Goal: Find specific page/section: Find specific page/section

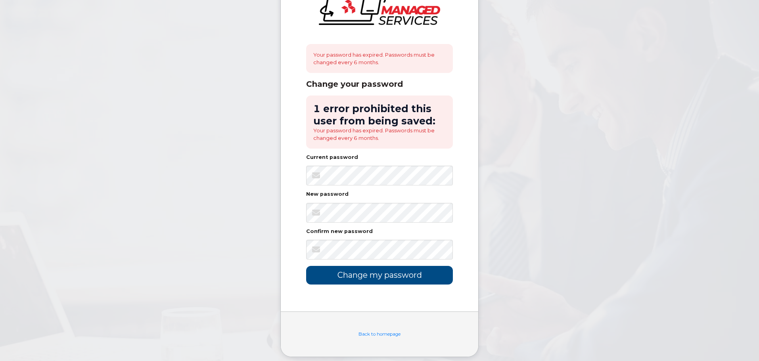
scroll to position [48, 0]
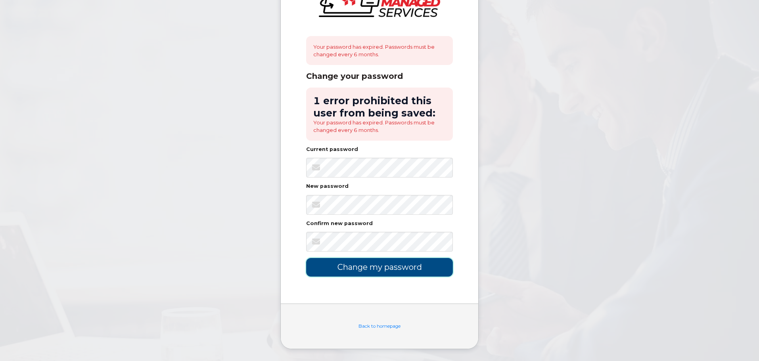
click at [437, 267] on input "Change my password" at bounding box center [379, 267] width 147 height 19
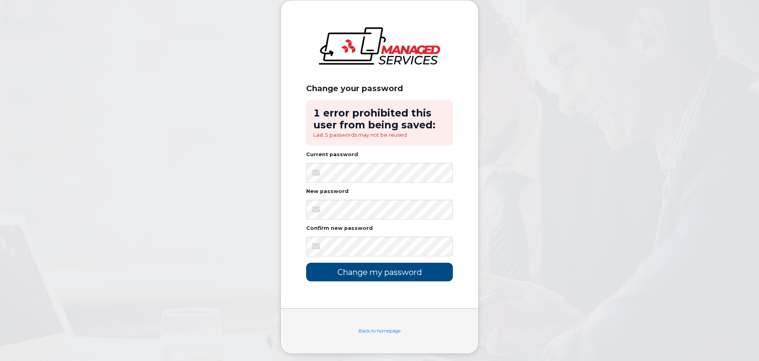
click at [416, 289] on div "Change your password 1 error prohibited this user from being saved: Last 5 pass…" at bounding box center [379, 154] width 197 height 308
click at [463, 313] on div "Back to homepage" at bounding box center [379, 330] width 197 height 45
click at [400, 277] on input "Change my password" at bounding box center [379, 272] width 147 height 19
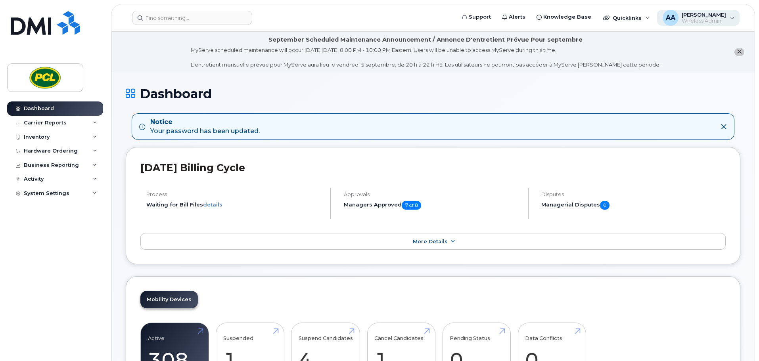
click at [716, 19] on span "Wireless Admin" at bounding box center [704, 21] width 44 height 6
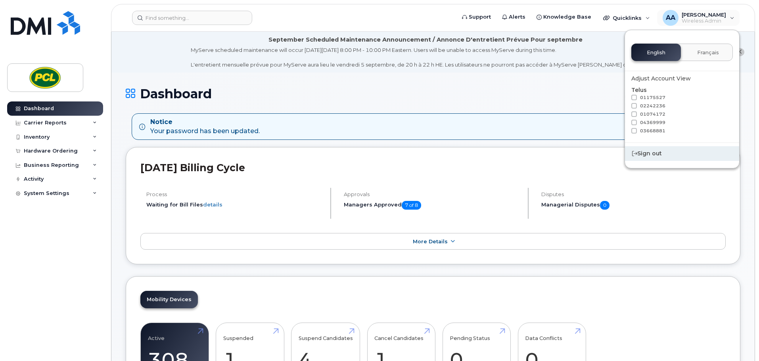
click at [646, 153] on div "Sign out" at bounding box center [682, 153] width 114 height 15
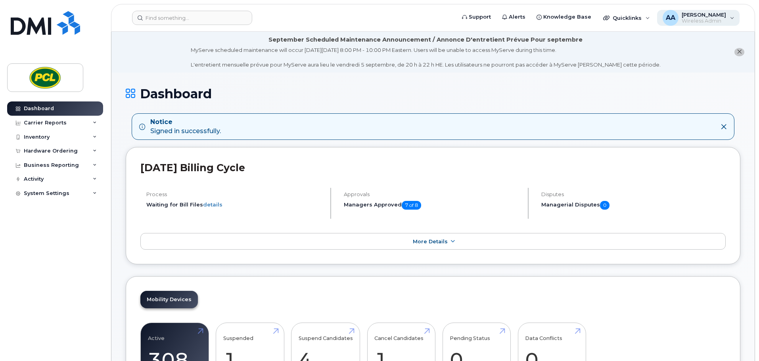
click at [734, 22] on div "AA Arslan Ahsan Wireless Admin" at bounding box center [698, 18] width 83 height 16
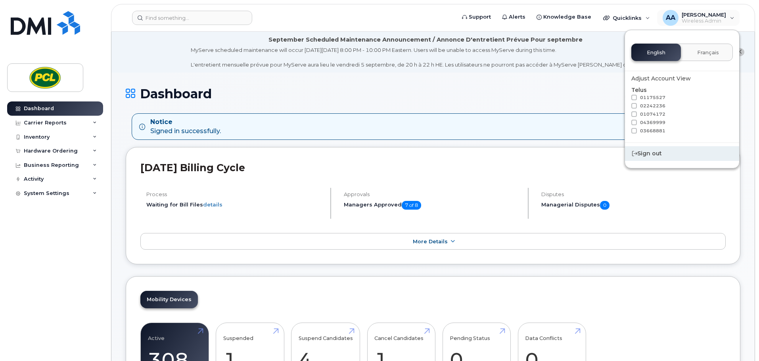
click at [650, 153] on div "Sign out" at bounding box center [682, 153] width 114 height 15
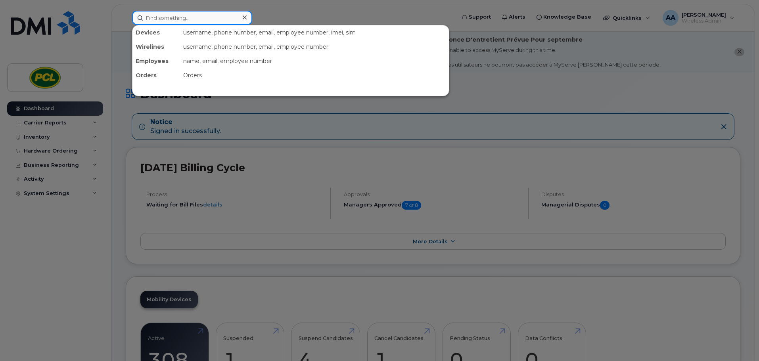
click at [193, 19] on input at bounding box center [192, 18] width 120 height 14
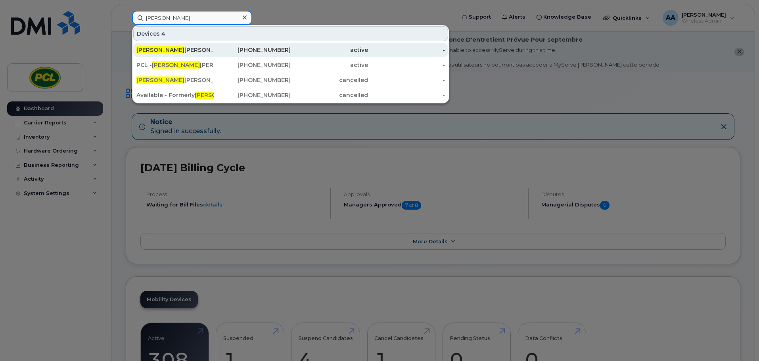
type input "[PERSON_NAME]"
click at [178, 50] on div "[PERSON_NAME]" at bounding box center [174, 50] width 77 height 8
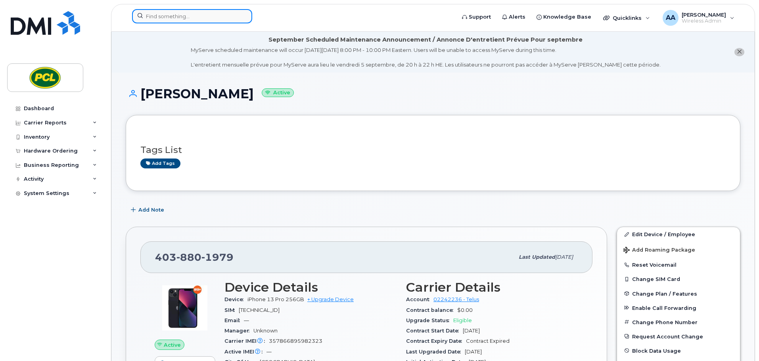
click at [176, 13] on input at bounding box center [192, 16] width 120 height 14
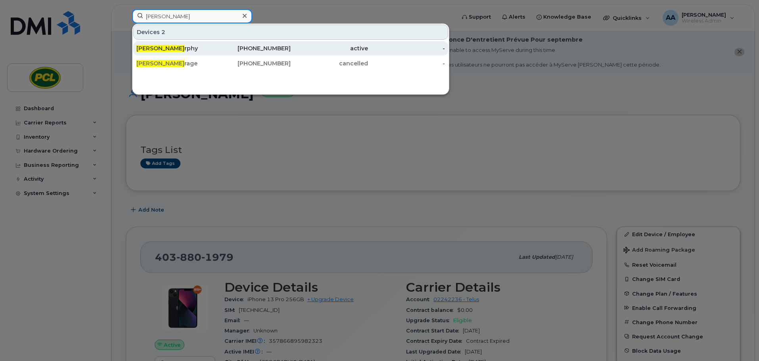
type input "mike mu"
click at [188, 49] on div "Mike Mu rphy" at bounding box center [174, 48] width 77 height 8
